Goal: Task Accomplishment & Management: Use online tool/utility

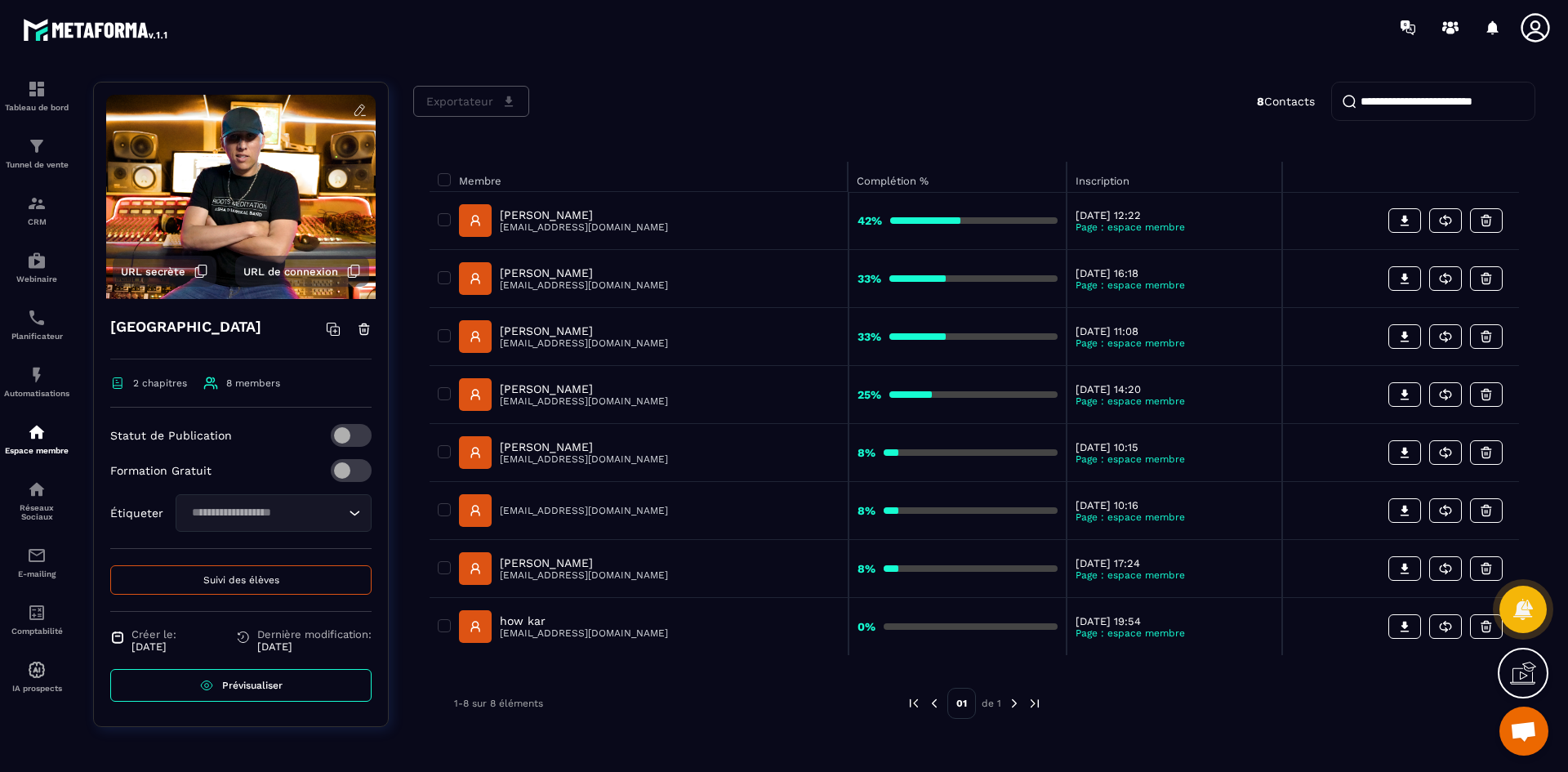
scroll to position [105, 0]
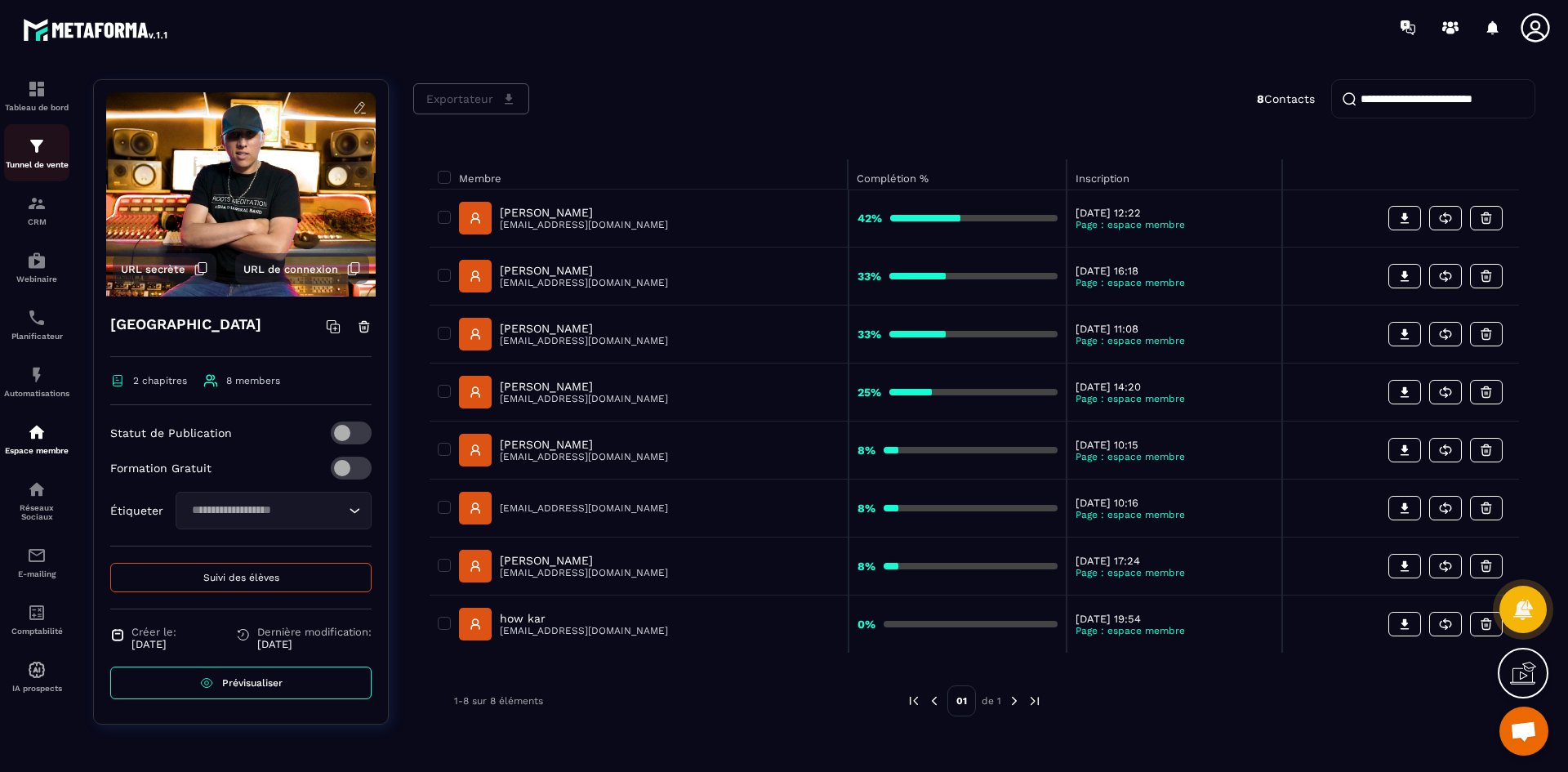
click at [39, 145] on img at bounding box center [37, 145] width 20 height 20
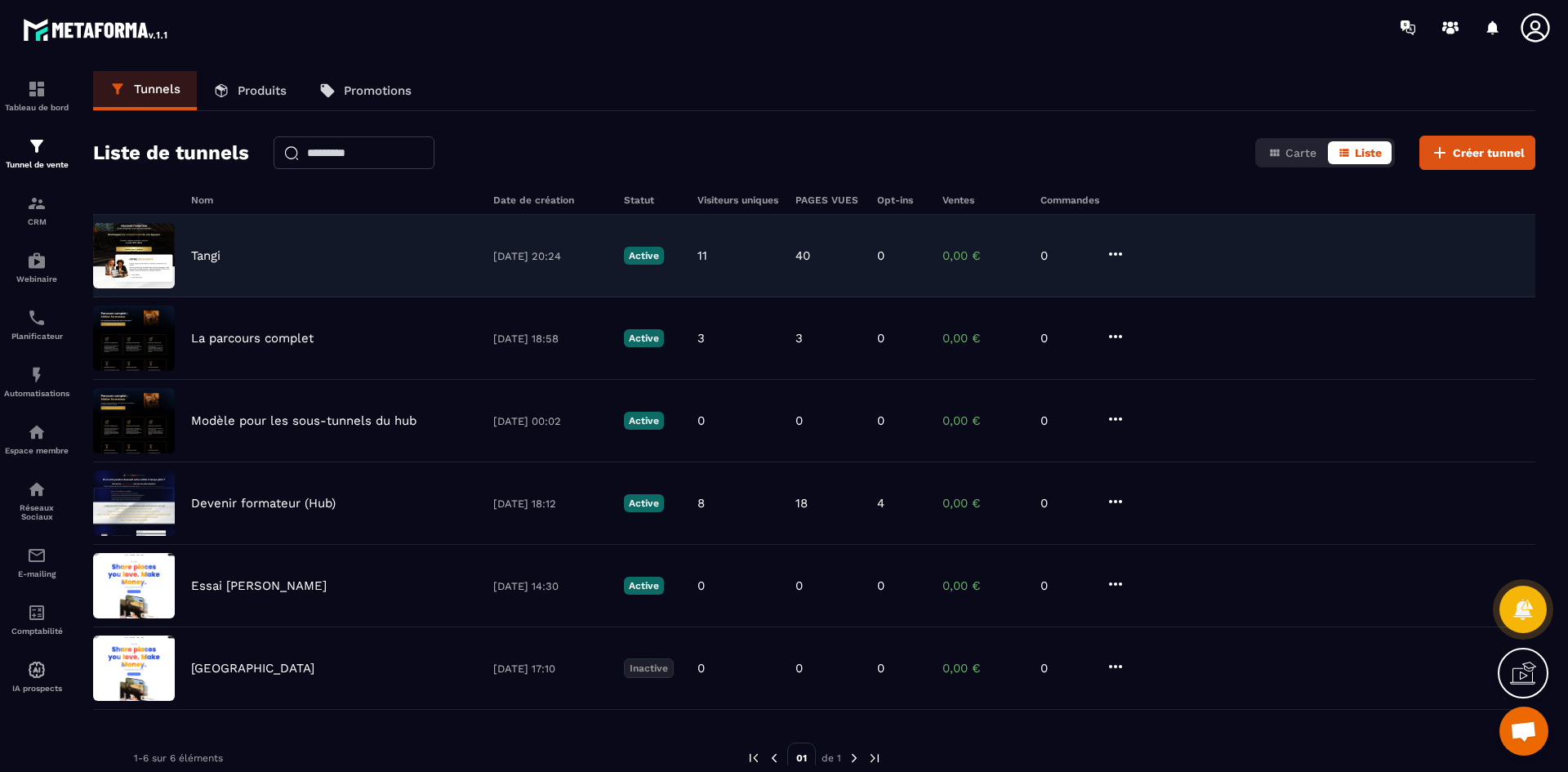
click at [218, 256] on p "Tangi" at bounding box center [206, 255] width 30 height 14
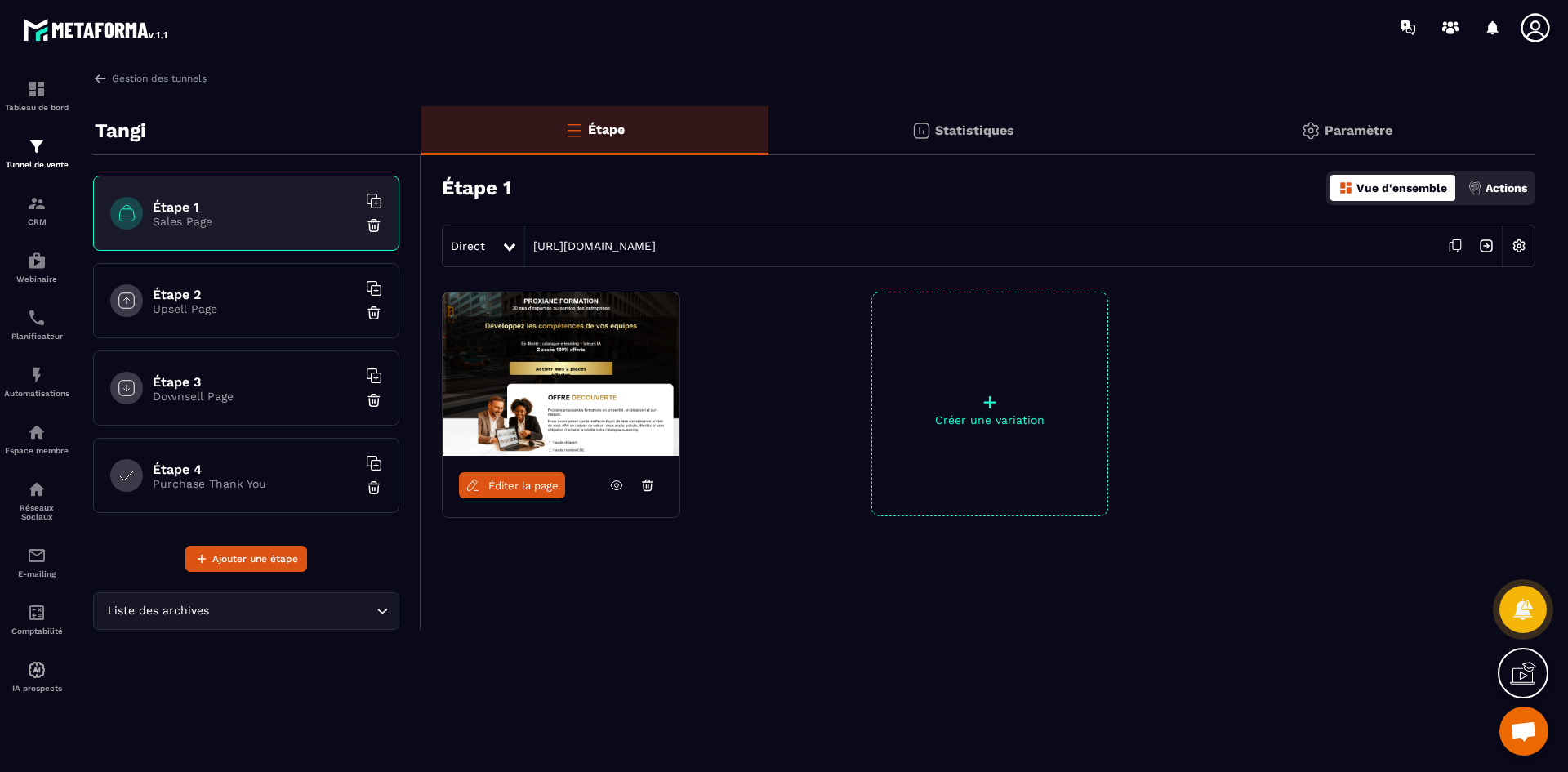
click at [512, 487] on span "Éditer la page" at bounding box center [524, 485] width 71 height 12
